Goal: Transaction & Acquisition: Purchase product/service

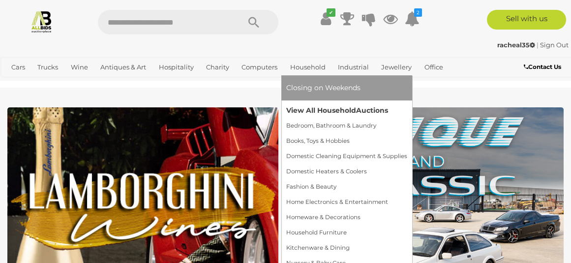
click at [304, 108] on link "View All Household Auctions" at bounding box center [346, 110] width 121 height 15
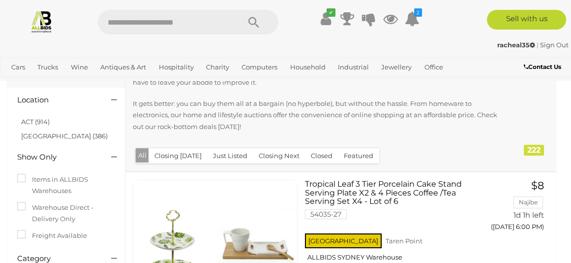
scroll to position [39, 0]
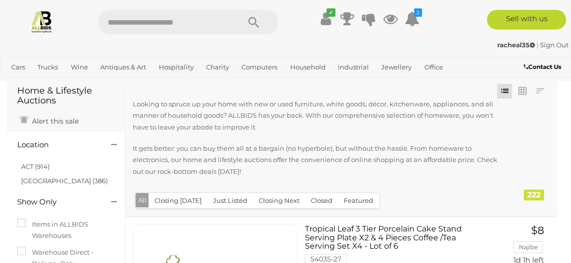
click at [191, 201] on button "Closing [DATE]" at bounding box center [177, 200] width 59 height 15
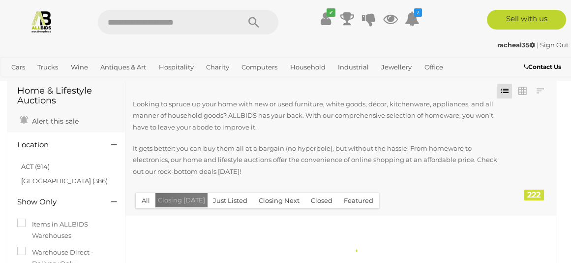
scroll to position [0, 0]
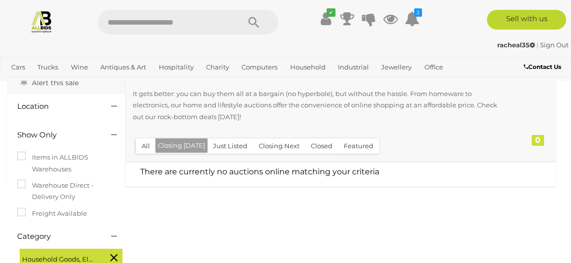
scroll to position [157, 0]
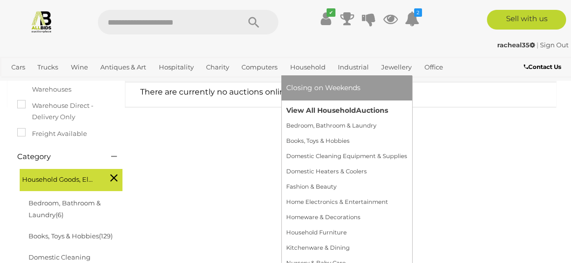
click at [317, 113] on link "View All Household Auctions" at bounding box center [346, 110] width 121 height 15
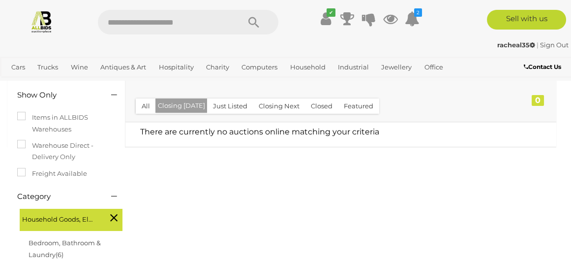
scroll to position [118, 0]
click at [143, 104] on button "All" at bounding box center [146, 105] width 20 height 15
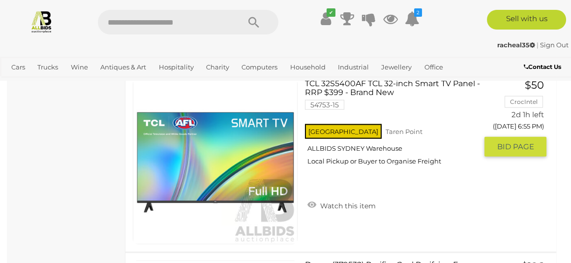
scroll to position [4523, 0]
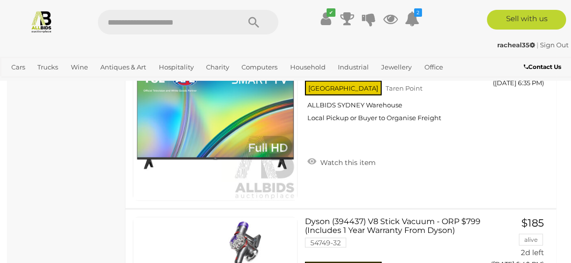
scroll to position [3736, 0]
